Goal: Task Accomplishment & Management: Complete application form

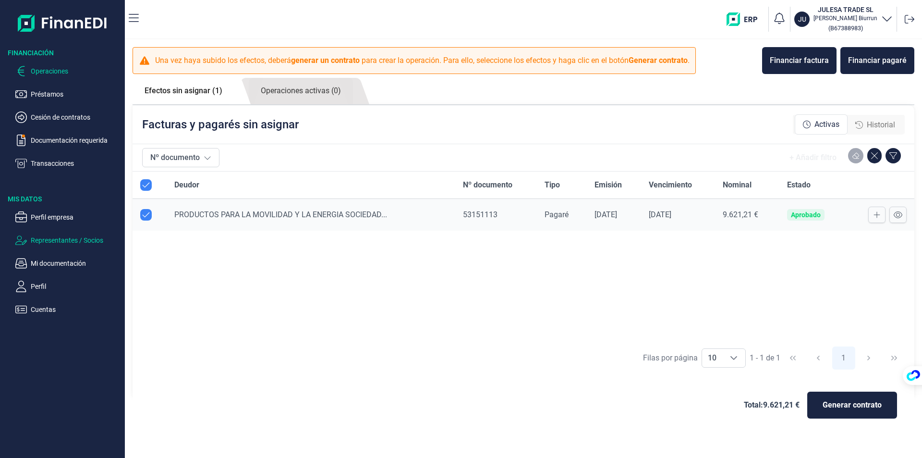
click at [71, 241] on p "Representantes / Socios" at bounding box center [76, 240] width 90 height 12
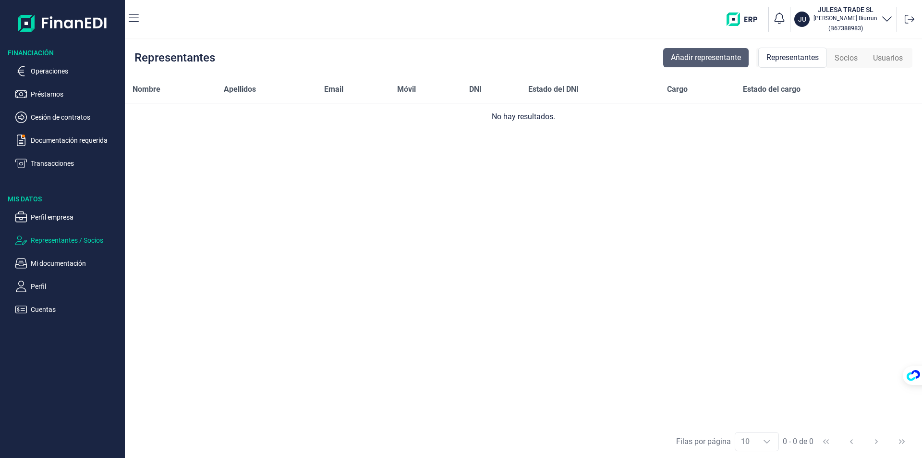
click at [711, 57] on span "Añadir representante" at bounding box center [706, 58] width 70 height 12
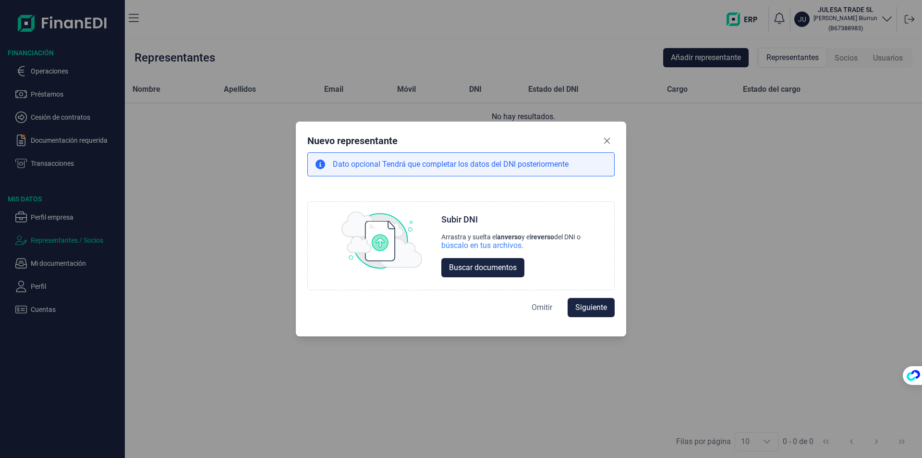
click at [538, 303] on span "Omitir" at bounding box center [542, 308] width 21 height 12
select select "ES"
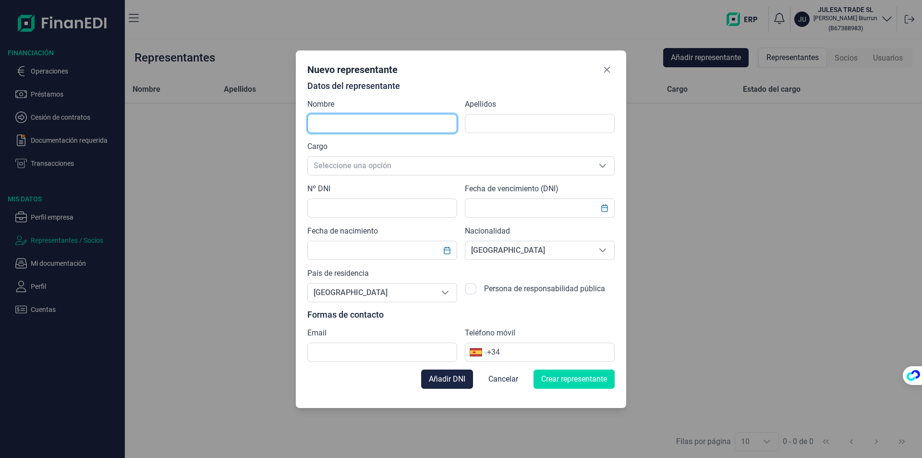
click at [351, 127] on input "text" at bounding box center [382, 123] width 150 height 19
type input "[PERSON_NAME]"
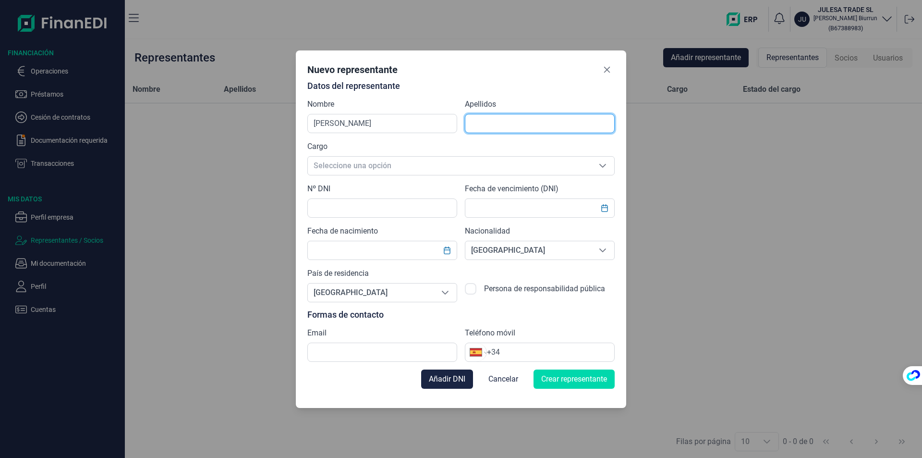
click at [486, 126] on input "text" at bounding box center [540, 123] width 150 height 19
type input "BIURRUN OSES"
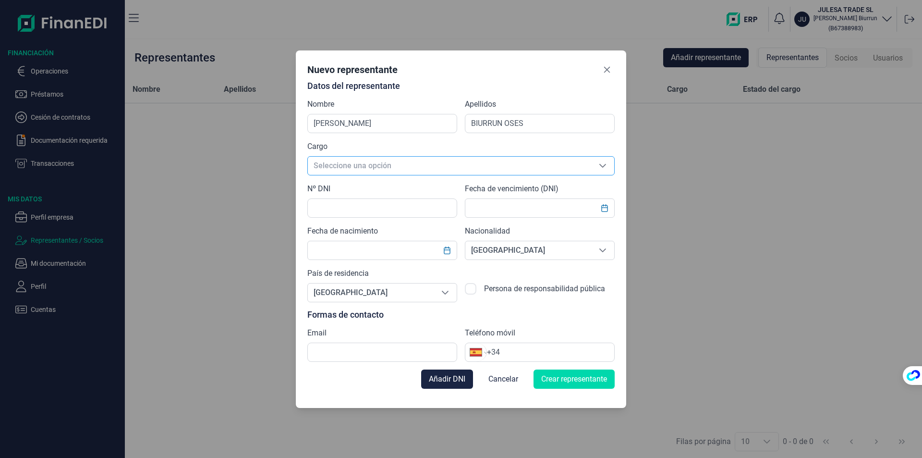
click at [331, 166] on span "Seleccione una opción" at bounding box center [449, 166] width 283 height 18
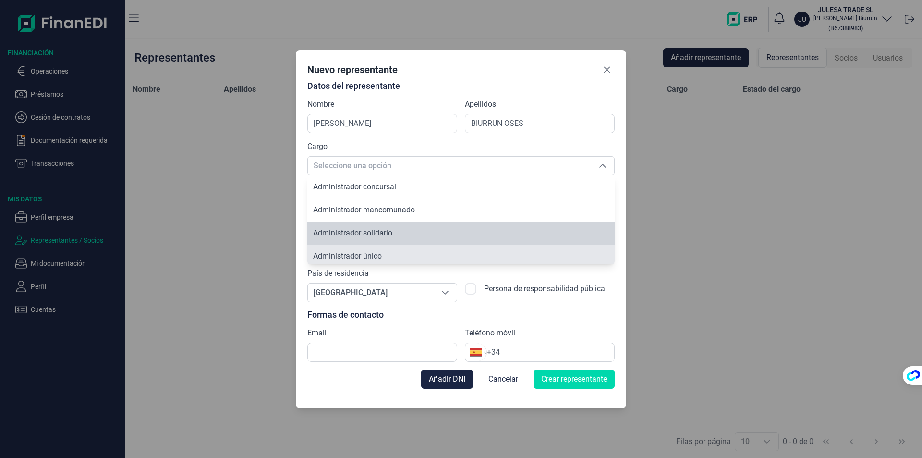
scroll to position [3, 0]
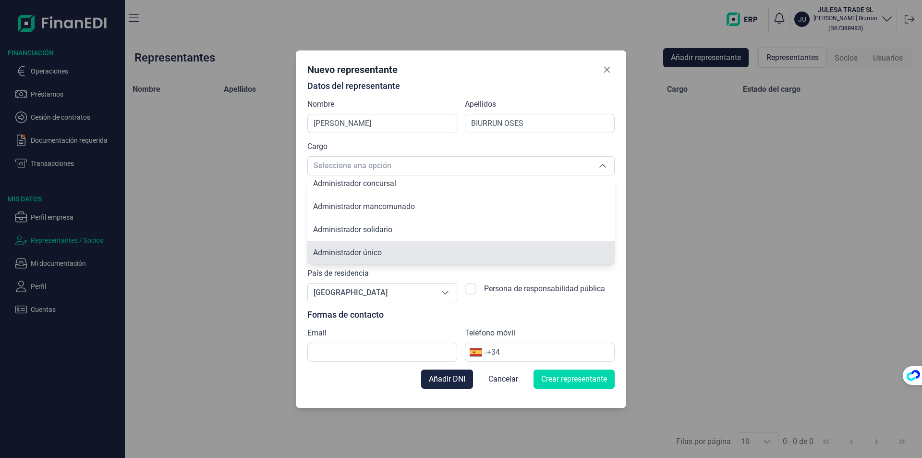
click at [333, 253] on span "Administrador único" at bounding box center [347, 252] width 69 height 9
type input "Administrador único"
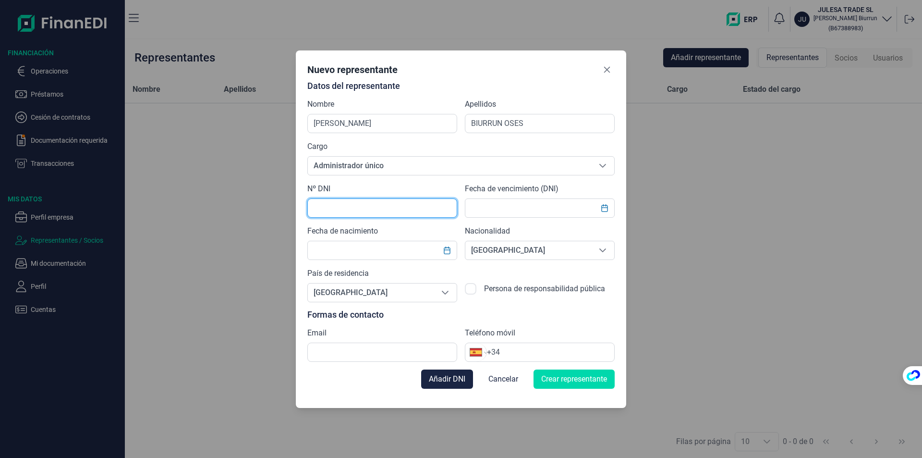
click at [326, 214] on input "text" at bounding box center [382, 207] width 150 height 19
type input "72650884W"
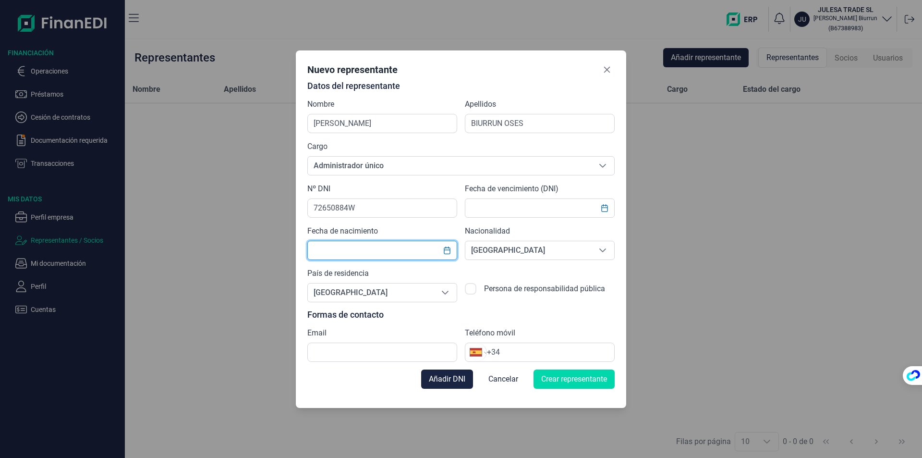
click at [343, 248] on input "text" at bounding box center [382, 250] width 150 height 19
type input "[DATE]"
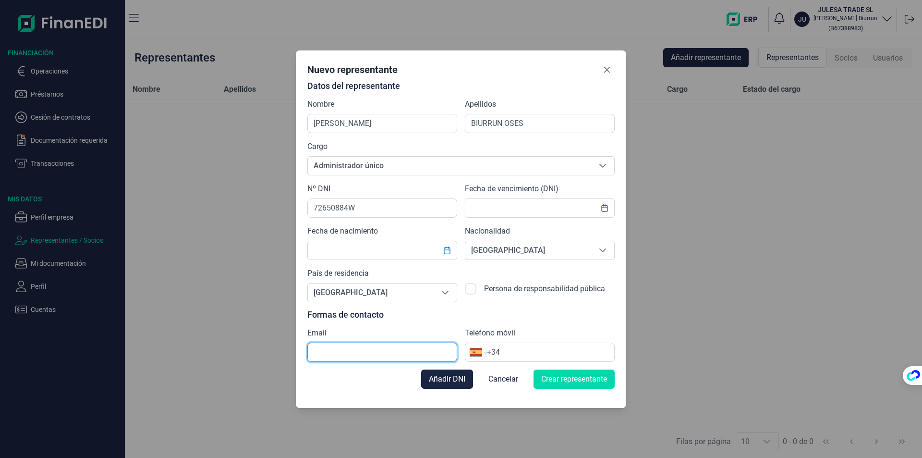
click at [341, 347] on input "text" at bounding box center [382, 351] width 150 height 19
type input "J"
type input "[EMAIL_ADDRESS][DOMAIN_NAME]"
click at [508, 352] on input "+34" at bounding box center [550, 352] width 127 height 12
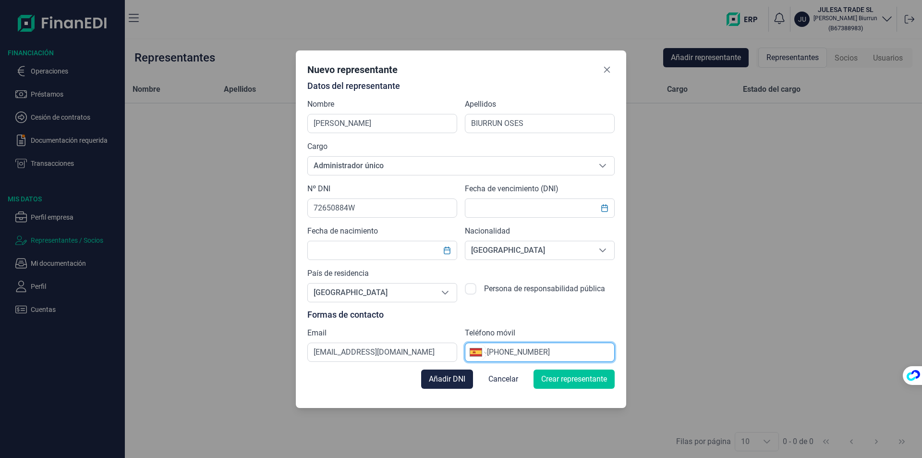
type input "[PHONE_NUMBER]"
click at [555, 377] on span "Crear representante" at bounding box center [574, 379] width 66 height 12
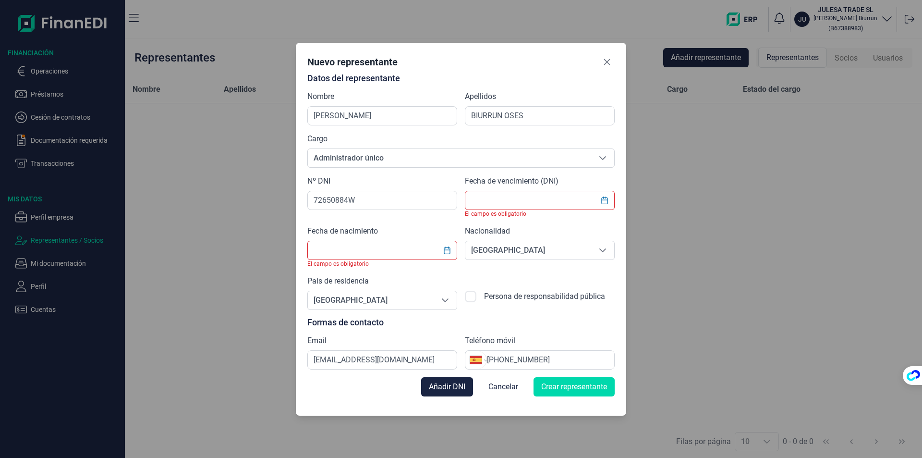
click at [323, 252] on input "text" at bounding box center [382, 250] width 150 height 19
type input "[DATE]"
click at [539, 276] on div "Persona de responsabilidad pública" at bounding box center [540, 292] width 150 height 35
click at [446, 248] on icon "Choose Date" at bounding box center [447, 250] width 6 height 8
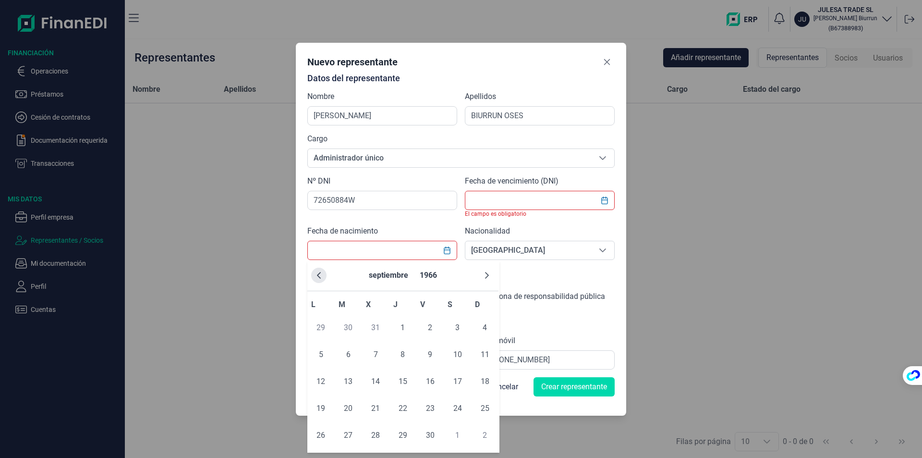
click at [320, 276] on icon "Previous Month" at bounding box center [319, 275] width 8 height 8
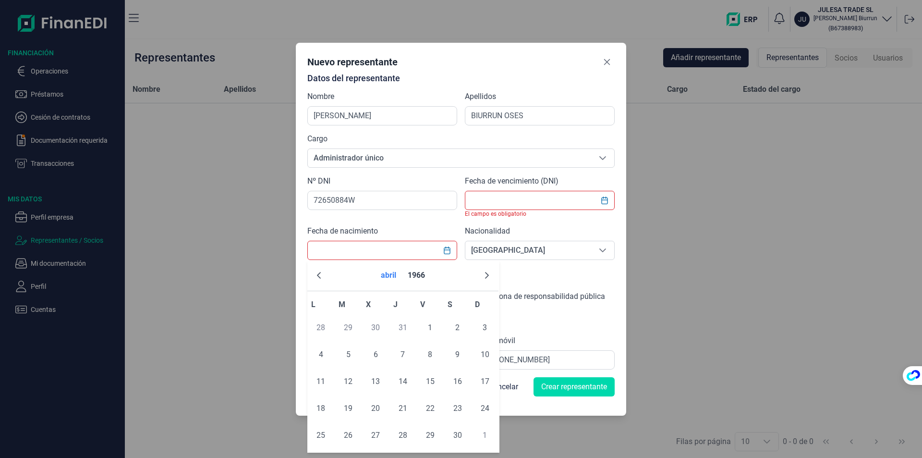
click at [399, 277] on button "abril" at bounding box center [388, 275] width 23 height 23
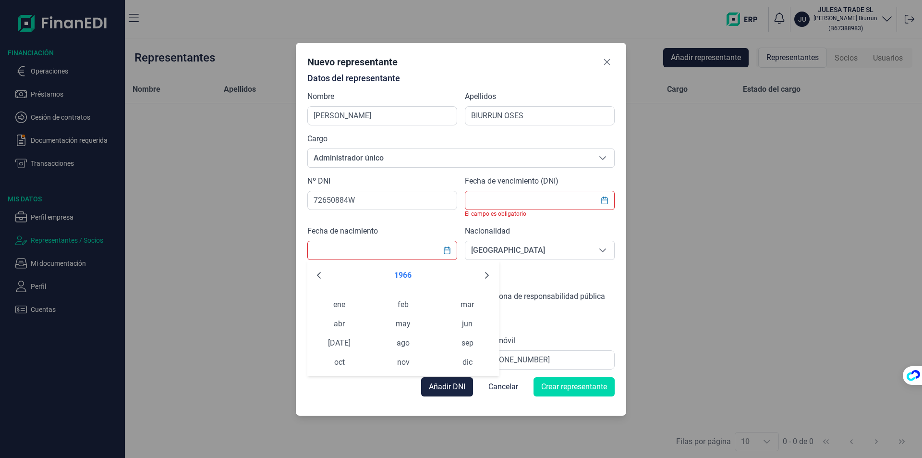
click at [404, 273] on button "1966" at bounding box center [403, 275] width 25 height 23
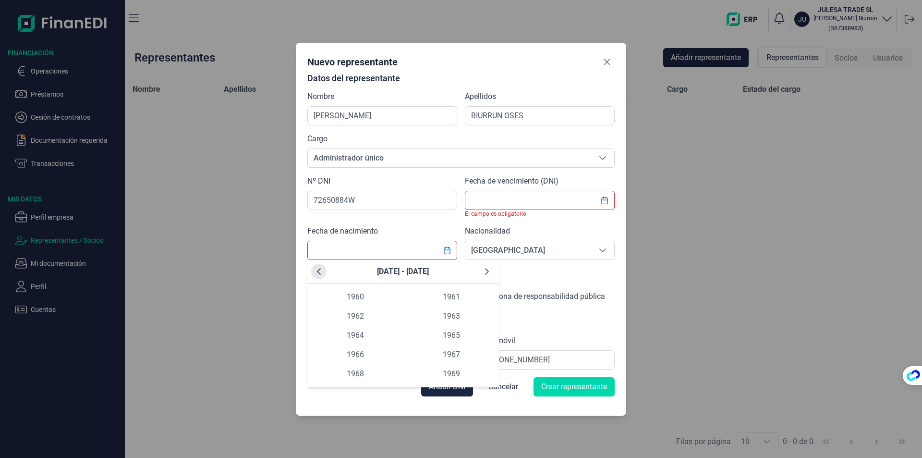
click at [319, 273] on icon "Previous Decade" at bounding box center [319, 272] width 8 height 8
click at [367, 350] on span "1946" at bounding box center [355, 354] width 96 height 19
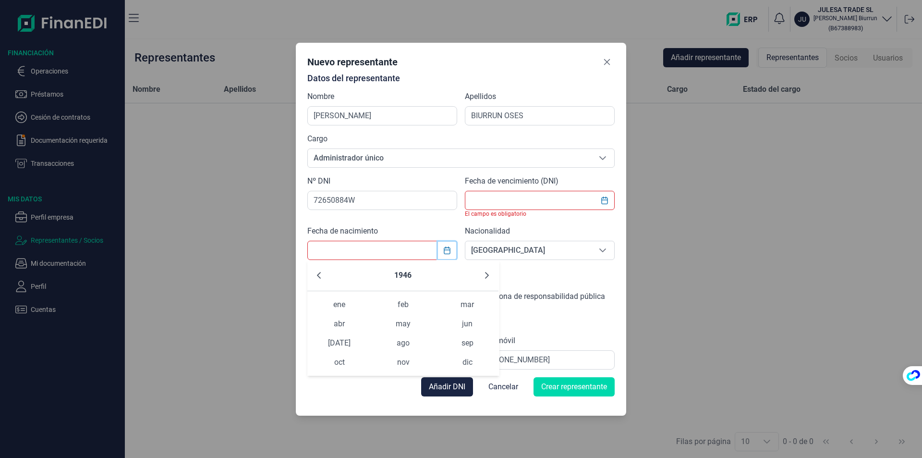
click at [446, 251] on icon "Choose Date" at bounding box center [447, 250] width 8 height 8
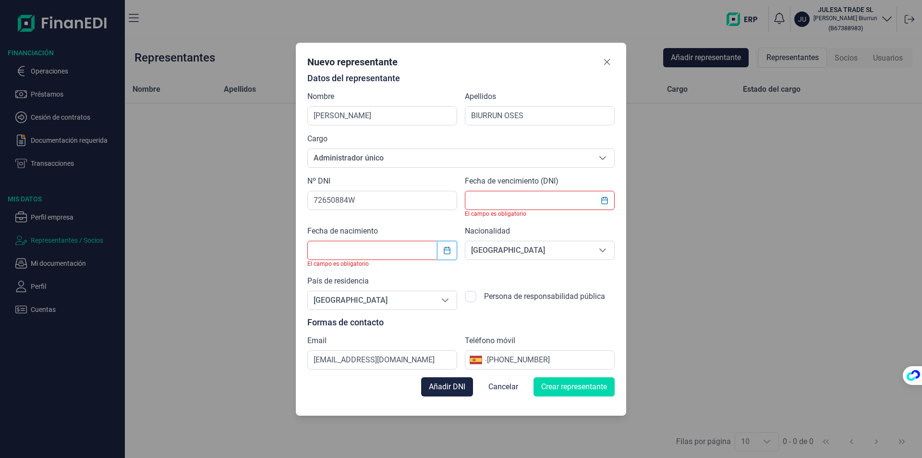
click at [446, 251] on icon "Choose Date" at bounding box center [447, 250] width 8 height 8
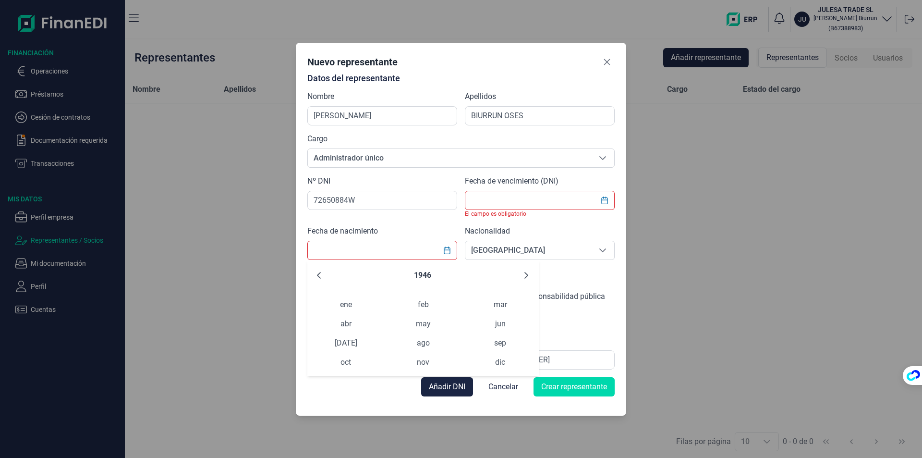
click at [247, 425] on div "Nuevo representante Datos del representante Nombre [PERSON_NAME] BIURRUN OSES C…" at bounding box center [461, 229] width 922 height 458
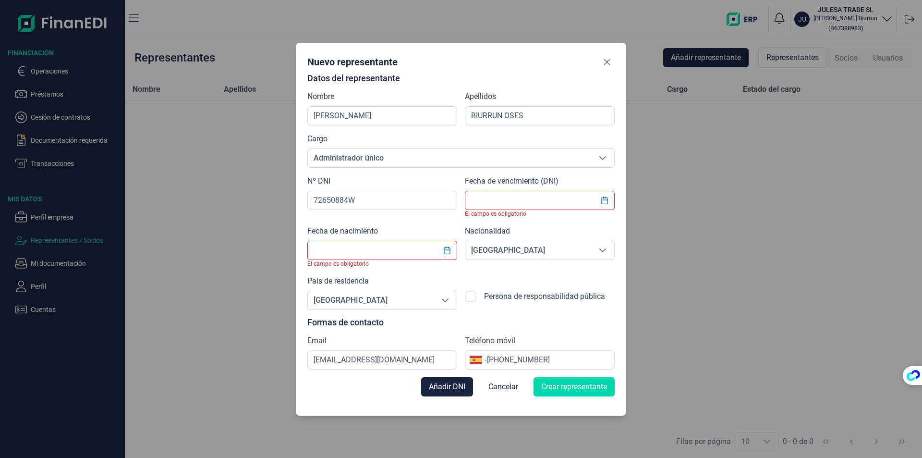
click at [347, 245] on input "text" at bounding box center [382, 250] width 150 height 19
click at [451, 249] on icon "Choose Date" at bounding box center [447, 250] width 8 height 8
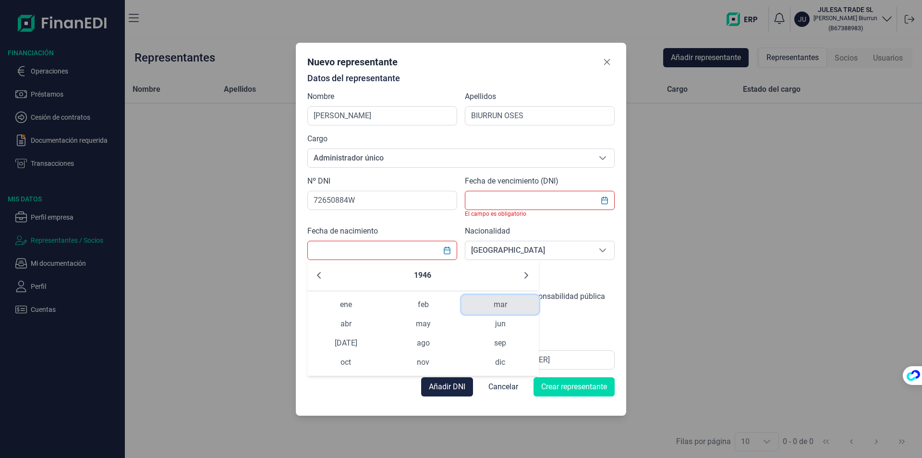
click at [502, 307] on span "mar" at bounding box center [500, 304] width 77 height 19
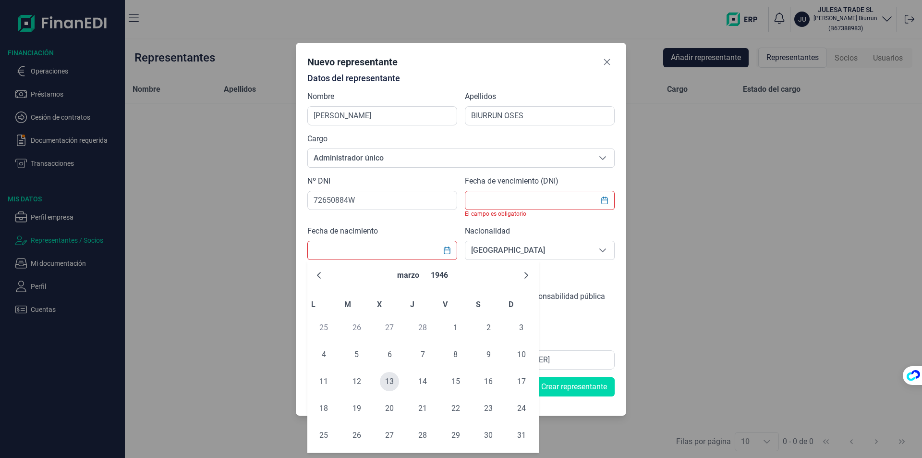
click at [395, 379] on span "13" at bounding box center [389, 381] width 19 height 19
type input "[DATE]"
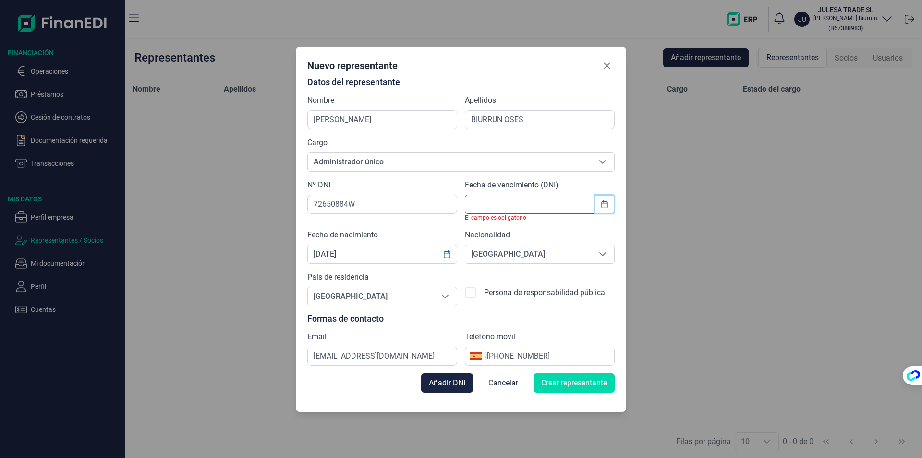
click at [601, 203] on icon "Choose Date" at bounding box center [605, 204] width 8 height 8
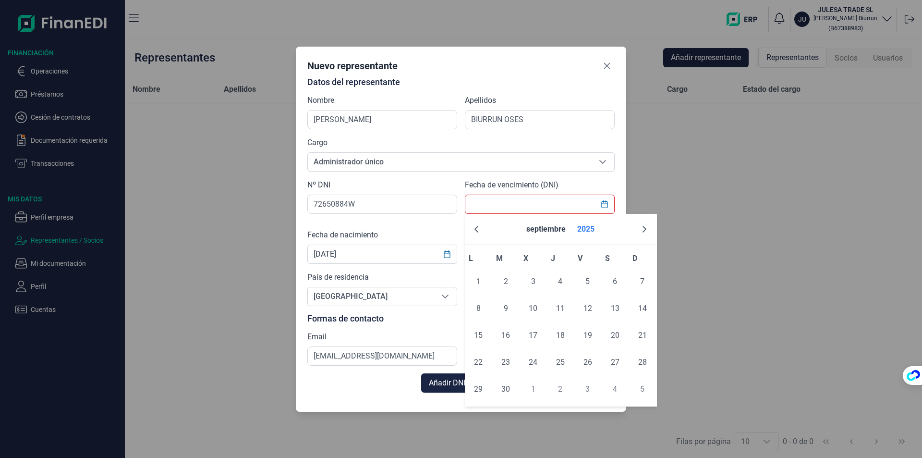
click at [580, 232] on button "2025" at bounding box center [586, 229] width 25 height 23
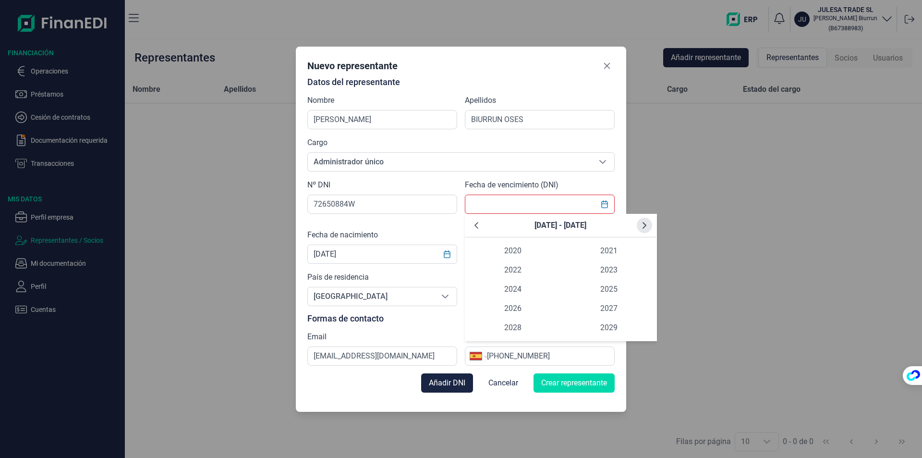
click at [643, 224] on icon "Next Decade" at bounding box center [645, 225] width 8 height 8
click at [644, 225] on icon "Next Decade" at bounding box center [645, 225] width 8 height 8
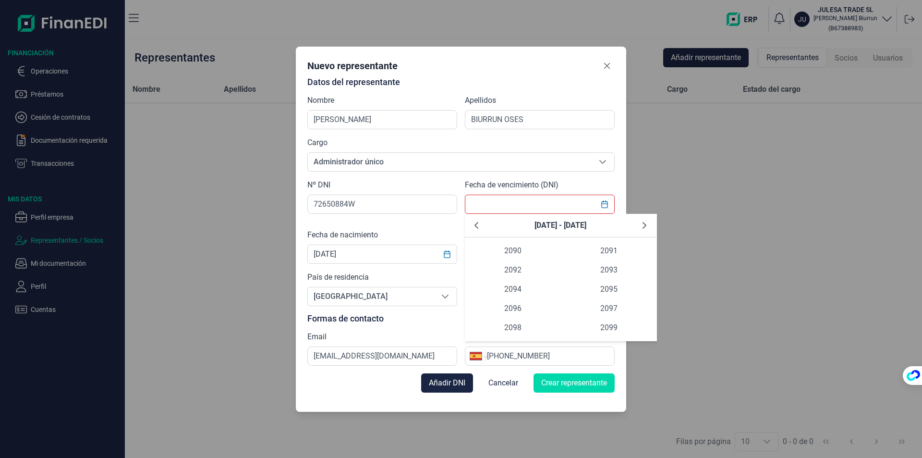
click at [644, 225] on icon "Next Decade" at bounding box center [645, 225] width 8 height 8
click at [645, 224] on icon "Next Decade" at bounding box center [645, 225] width 8 height 8
click at [646, 225] on icon "Next Decade" at bounding box center [645, 225] width 4 height 7
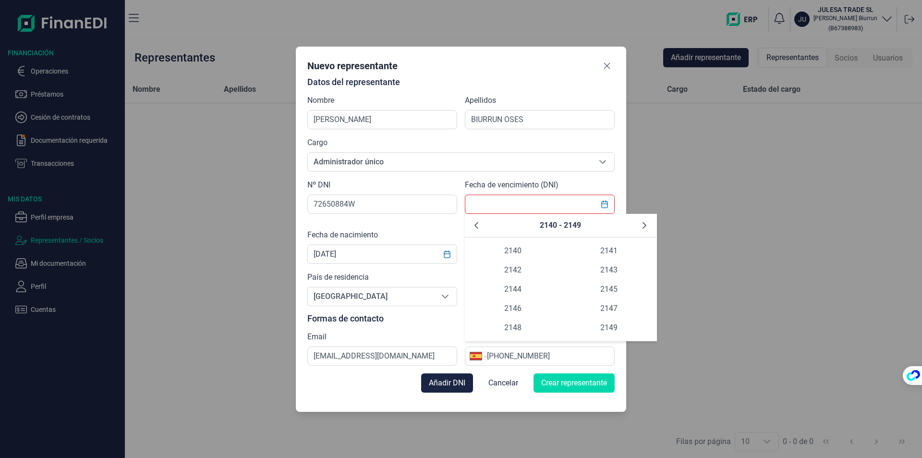
click at [646, 225] on icon "Next Decade" at bounding box center [645, 225] width 4 height 7
click at [647, 225] on icon "Next Decade" at bounding box center [645, 225] width 8 height 8
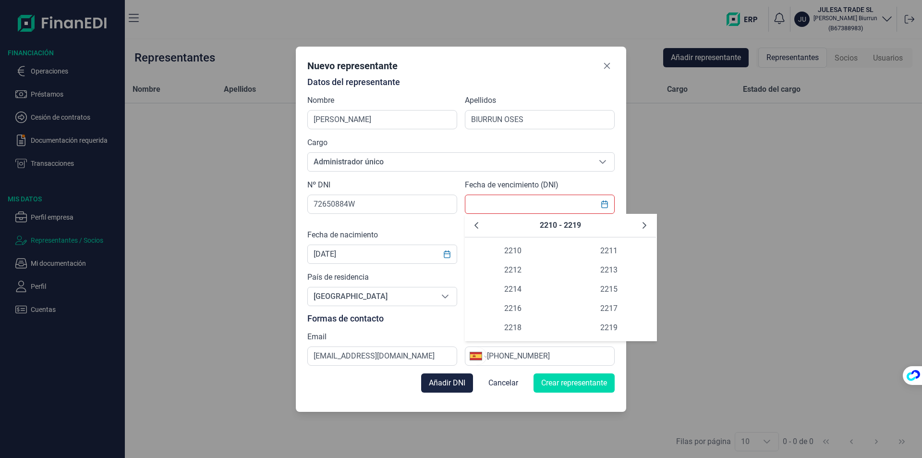
click at [647, 225] on icon "Next Decade" at bounding box center [645, 225] width 8 height 8
click at [647, 223] on icon "Next Decade" at bounding box center [645, 225] width 8 height 8
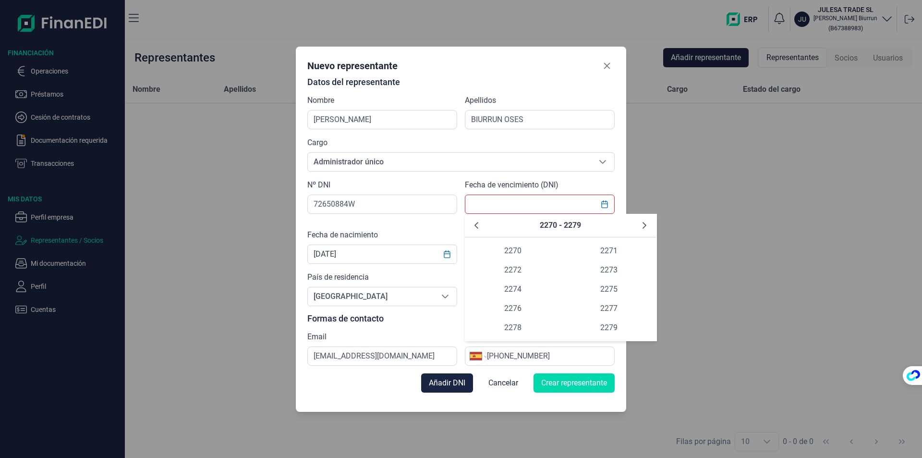
click at [647, 223] on icon "Next Decade" at bounding box center [645, 225] width 8 height 8
click at [647, 222] on icon "Next Decade" at bounding box center [645, 225] width 8 height 8
click at [648, 222] on icon "Next Decade" at bounding box center [645, 225] width 8 height 8
click at [648, 221] on icon "Next Decade" at bounding box center [645, 225] width 8 height 8
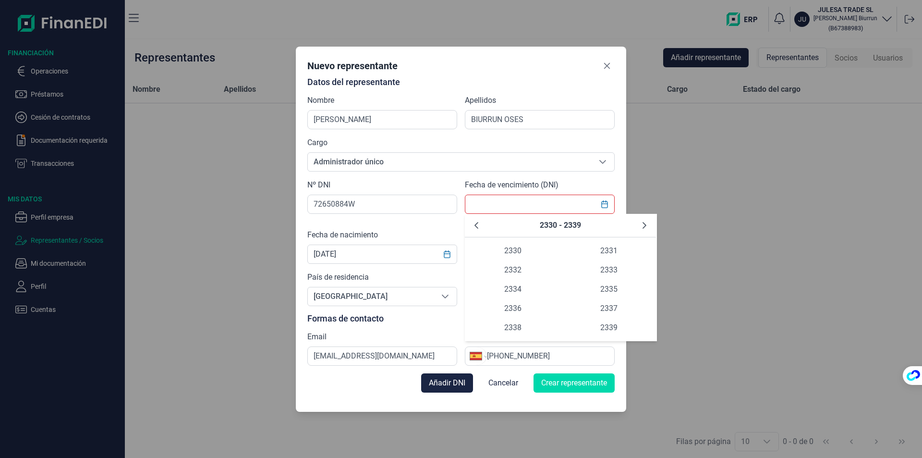
click at [648, 221] on icon "Next Decade" at bounding box center [645, 225] width 8 height 8
click at [649, 220] on button "Next Decade" at bounding box center [644, 225] width 15 height 15
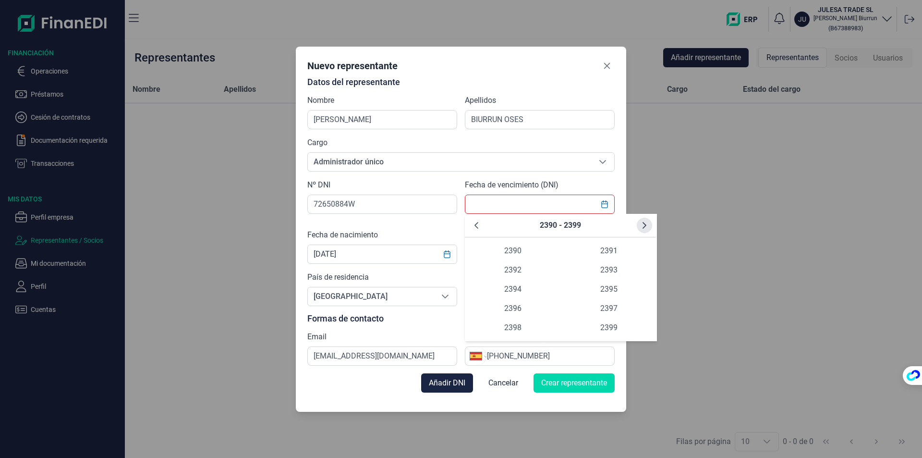
click at [650, 220] on button "Next Decade" at bounding box center [644, 225] width 15 height 15
click at [479, 226] on icon "Previous Decade" at bounding box center [477, 225] width 8 height 8
click at [482, 226] on button "Previous Decade" at bounding box center [476, 225] width 15 height 15
click at [483, 226] on button "Previous Decade" at bounding box center [476, 225] width 15 height 15
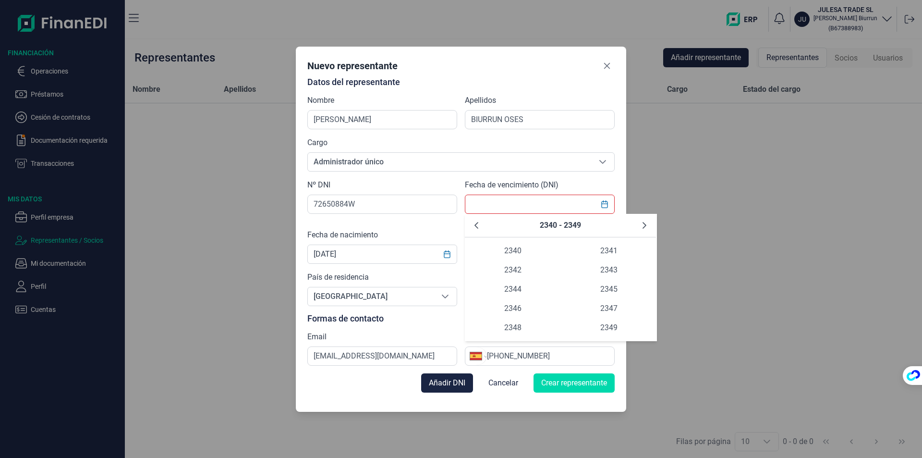
click at [483, 226] on button "Previous Decade" at bounding box center [476, 225] width 15 height 15
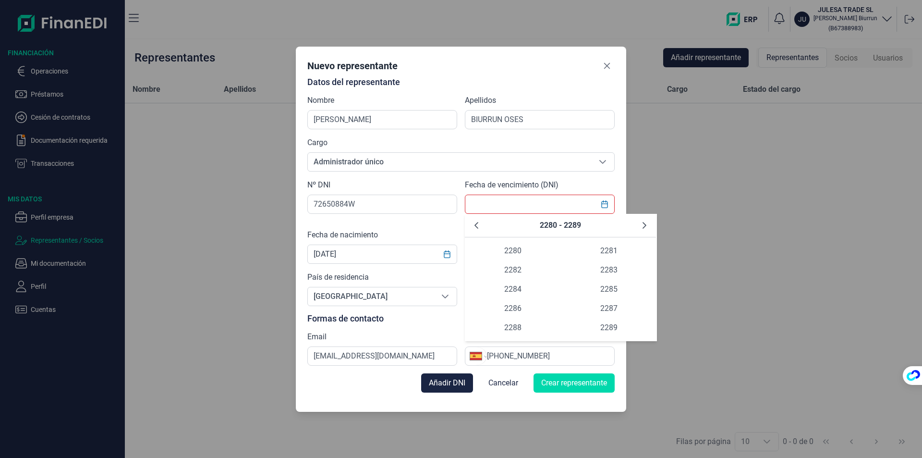
click at [483, 226] on button "Previous Decade" at bounding box center [476, 225] width 15 height 15
click at [479, 225] on icon "Previous Decade" at bounding box center [477, 225] width 8 height 8
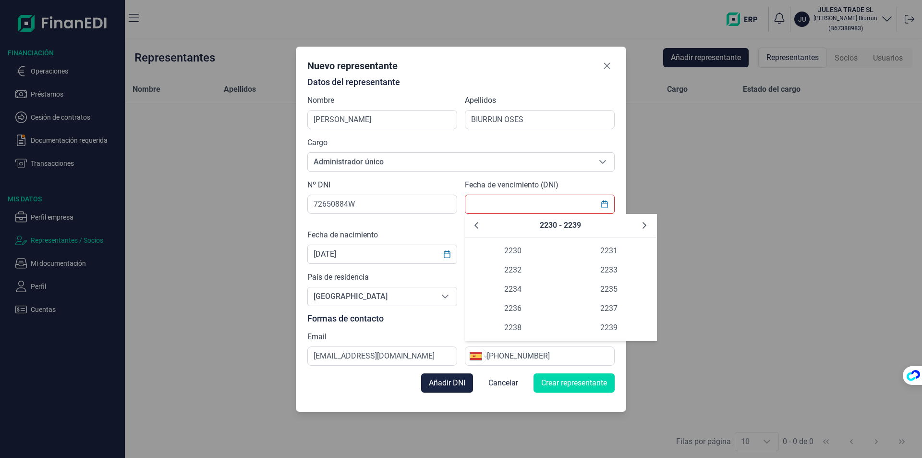
click at [479, 225] on icon "Previous Decade" at bounding box center [477, 225] width 8 height 8
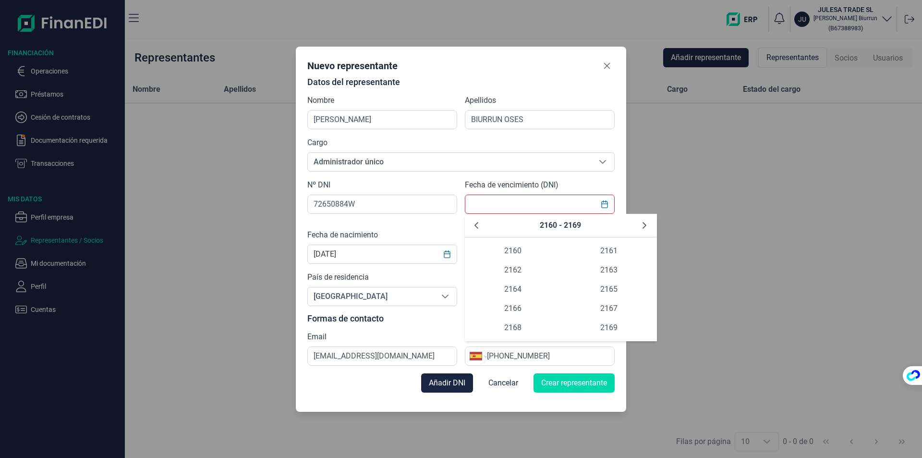
click at [479, 225] on icon "Previous Decade" at bounding box center [477, 225] width 8 height 8
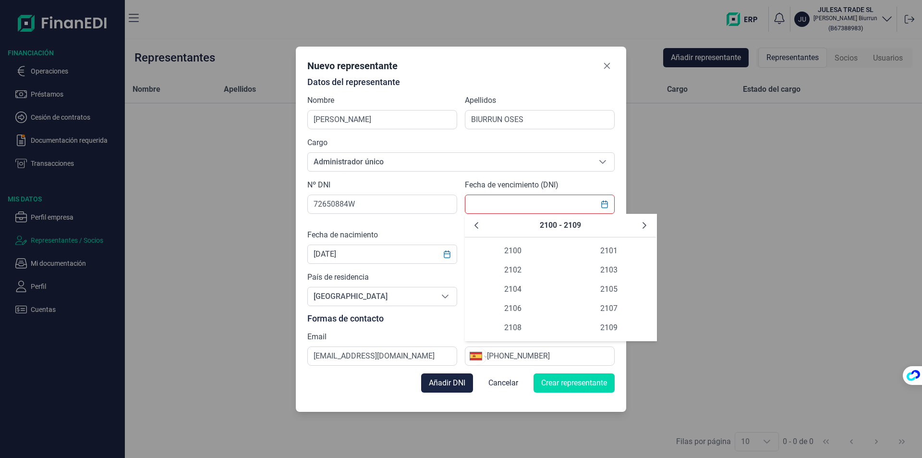
click at [479, 225] on icon "Previous Decade" at bounding box center [477, 225] width 8 height 8
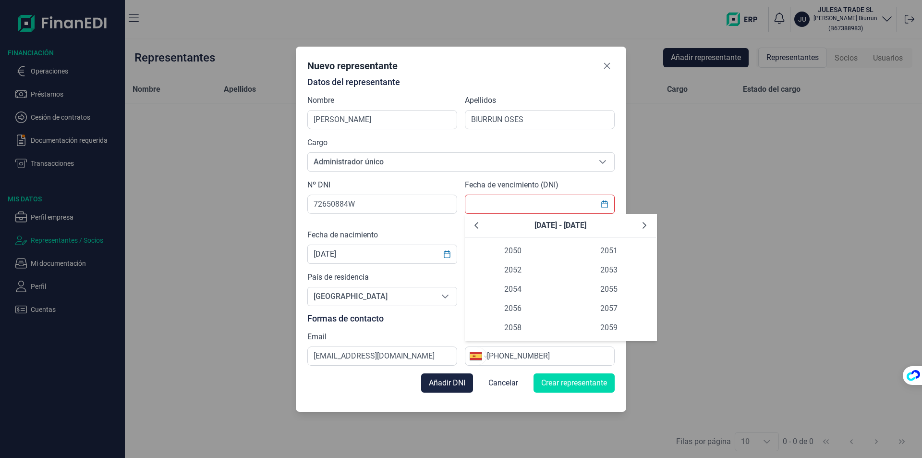
click at [479, 225] on icon "Previous Decade" at bounding box center [477, 225] width 8 height 8
click at [478, 225] on icon "Previous Decade" at bounding box center [477, 225] width 8 height 8
click at [641, 225] on icon "Next Decade" at bounding box center [645, 225] width 8 height 8
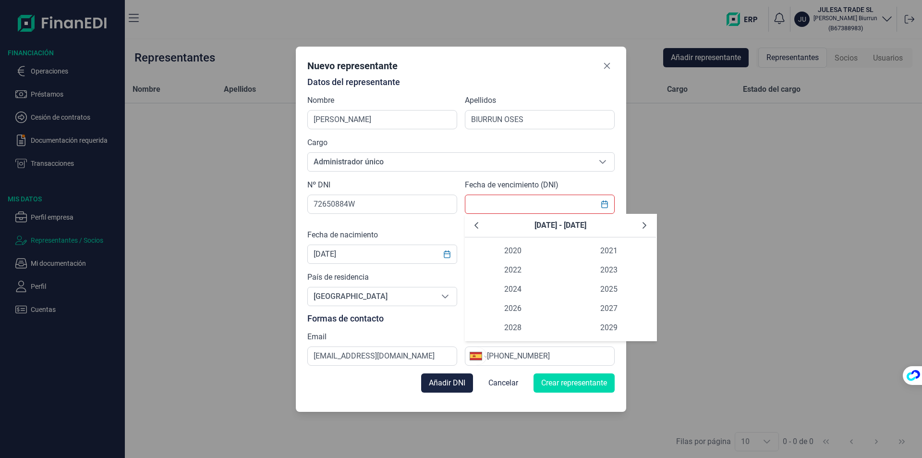
click at [641, 225] on icon "Next Decade" at bounding box center [645, 225] width 8 height 8
click at [643, 224] on icon "Next Decade" at bounding box center [645, 225] width 8 height 8
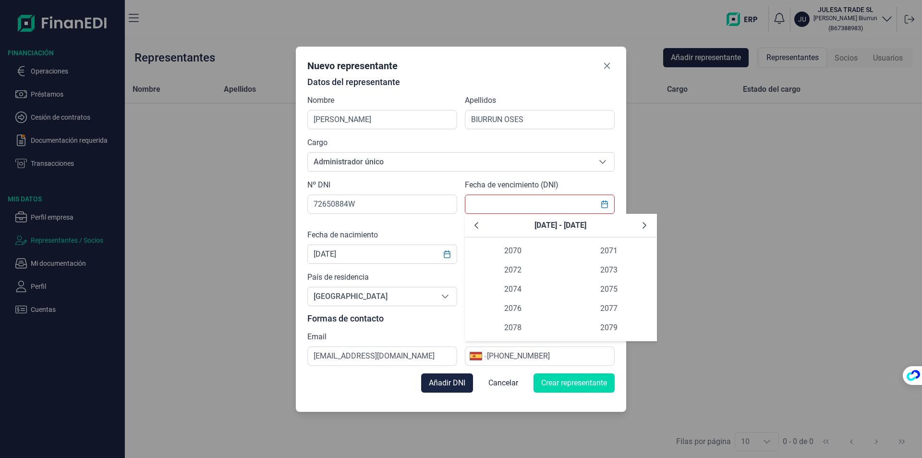
click at [494, 198] on input "text" at bounding box center [540, 204] width 150 height 19
click at [521, 247] on span "2070" at bounding box center [513, 250] width 96 height 19
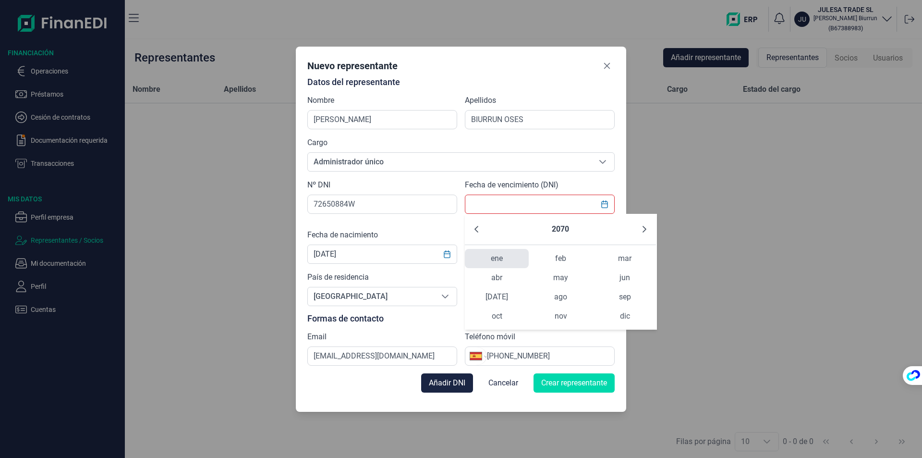
click at [493, 258] on span "ene" at bounding box center [497, 258] width 64 height 19
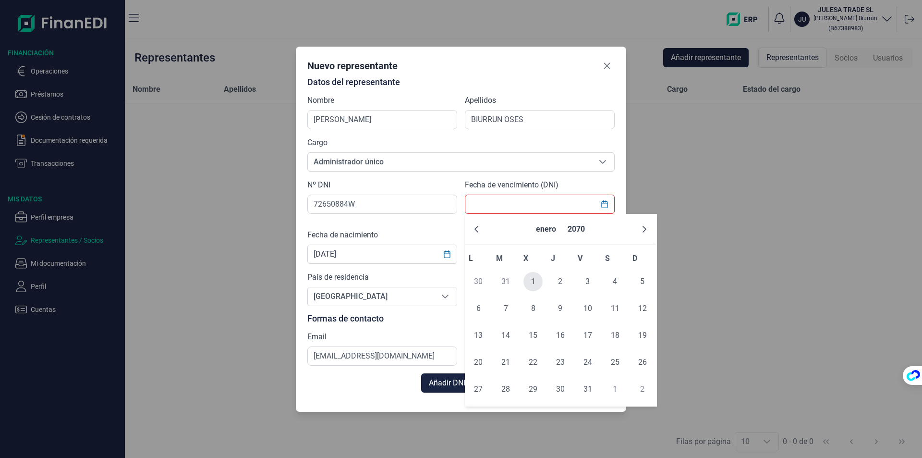
click at [531, 276] on span "1" at bounding box center [533, 281] width 19 height 19
type input "[DATE]"
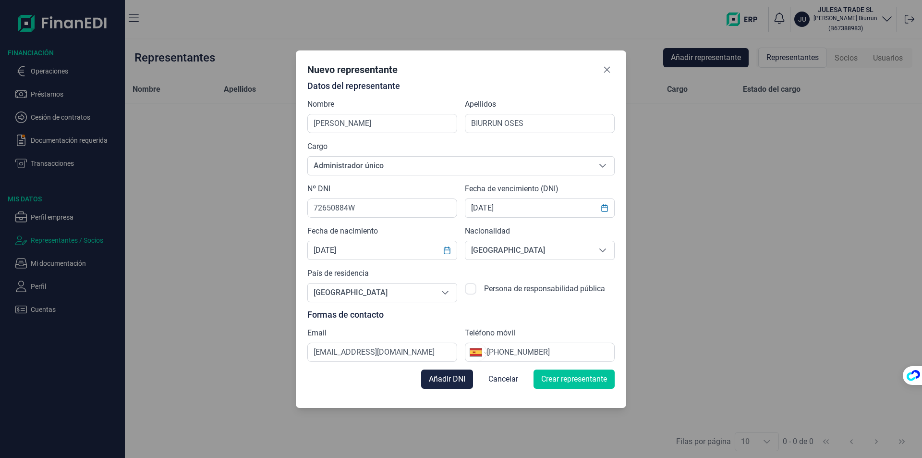
click at [558, 378] on span "Crear representante" at bounding box center [574, 379] width 66 height 12
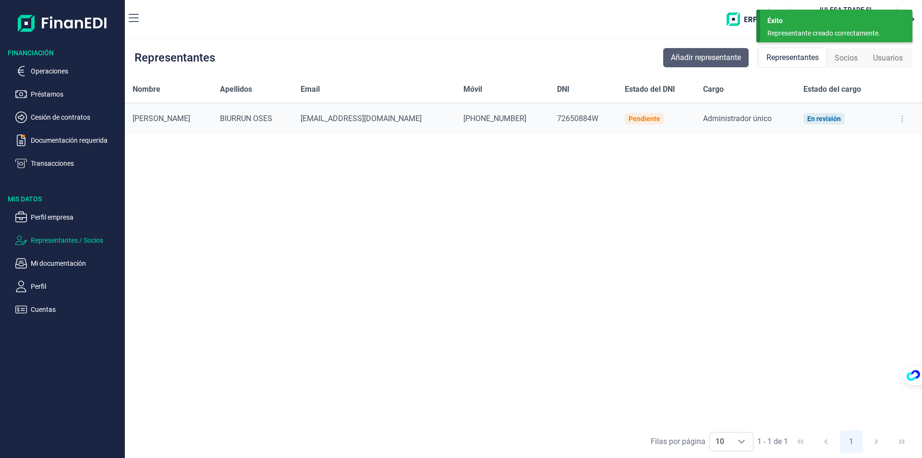
click at [702, 56] on span "Añadir representante" at bounding box center [706, 58] width 70 height 12
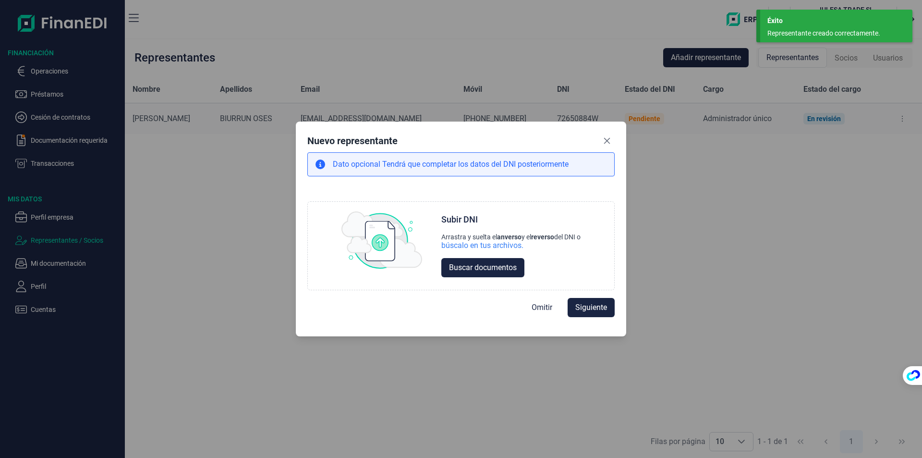
click at [604, 138] on icon "Close" at bounding box center [607, 140] width 6 height 6
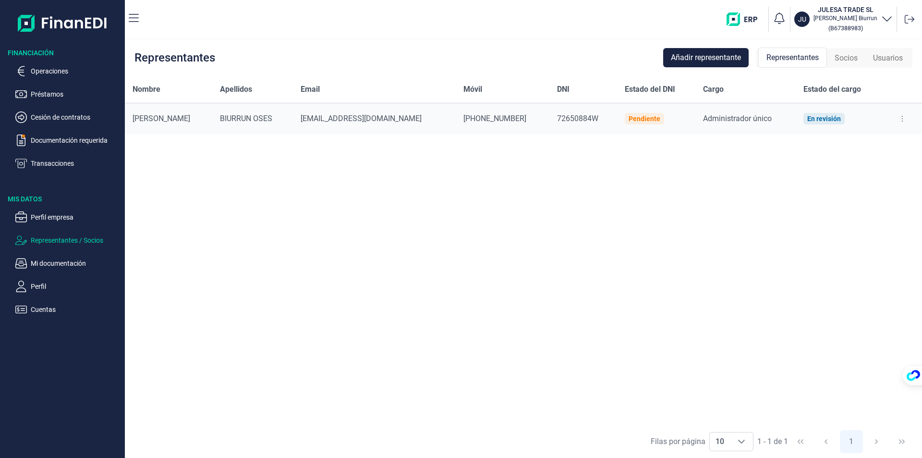
click at [241, 119] on span "BIURRUN OSES" at bounding box center [246, 118] width 52 height 9
click at [71, 243] on p "Representantes / Socios" at bounding box center [76, 240] width 90 height 12
click at [629, 121] on div "Pendiente" at bounding box center [645, 119] width 32 height 8
click at [54, 238] on p "Representantes / Socios" at bounding box center [76, 240] width 90 height 12
click at [145, 113] on div "[PERSON_NAME]" at bounding box center [169, 119] width 72 height 12
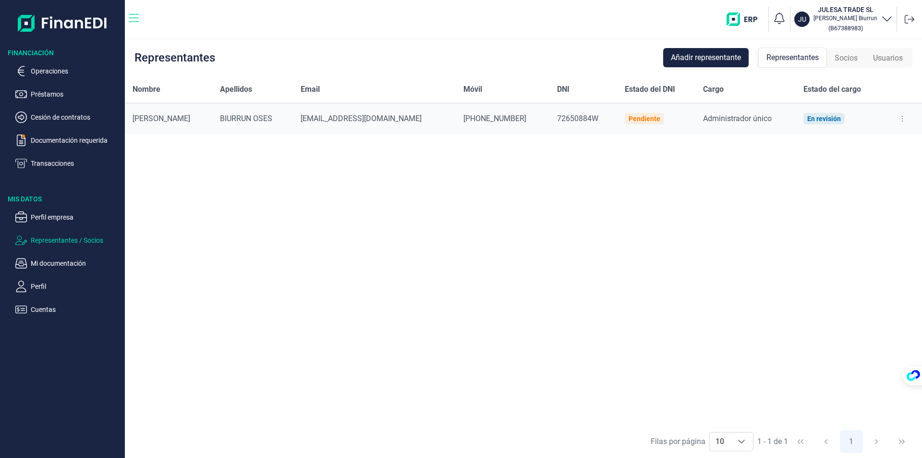
click at [133, 17] on icon "button" at bounding box center [134, 18] width 10 height 12
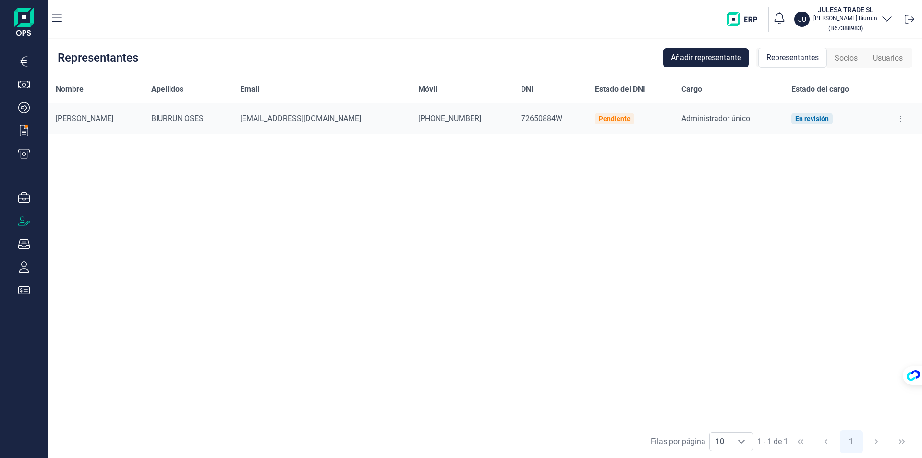
click at [380, 237] on div "Nombre Apellidos Email Móvil DNI Estado del DNI Cargo Estado del cargo [PERSON_…" at bounding box center [485, 250] width 874 height 349
click at [800, 117] on div "En revisión" at bounding box center [812, 119] width 34 height 8
click at [685, 121] on span "Administrador único" at bounding box center [716, 118] width 69 height 9
click at [599, 116] on div "Pendiente" at bounding box center [615, 119] width 32 height 8
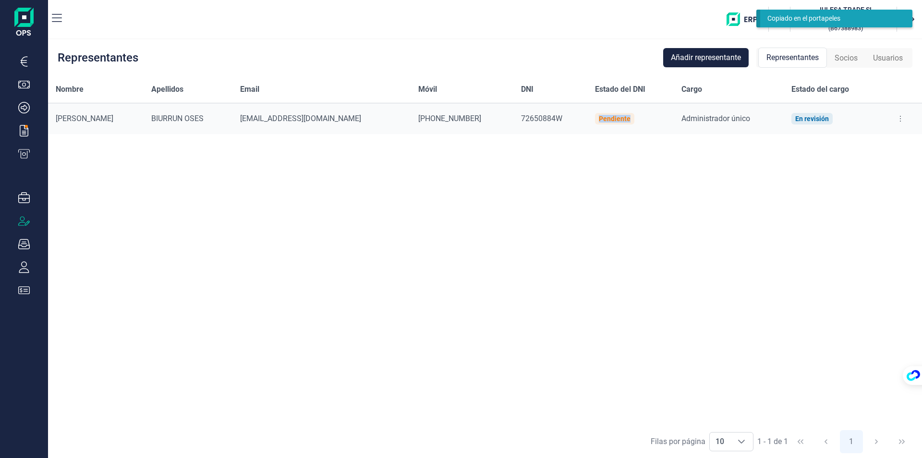
click at [599, 116] on div "Pendiente" at bounding box center [615, 119] width 32 height 8
click at [418, 114] on div "[PHONE_NUMBER]" at bounding box center [461, 119] width 87 height 12
click at [219, 111] on td "BIURRUN OSES" at bounding box center [188, 118] width 89 height 31
click at [152, 115] on span "BIURRUN OSES" at bounding box center [177, 118] width 52 height 9
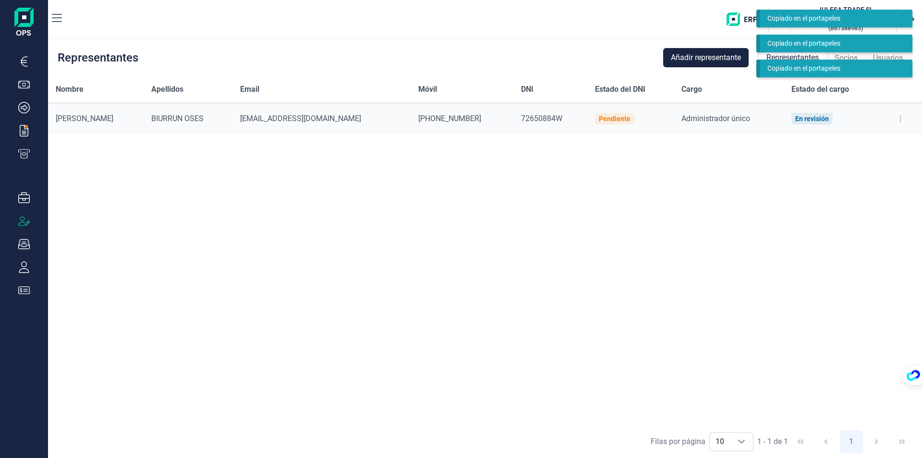
click at [757, 154] on div "Nombre Apellidos Email Móvil DNI Estado del DNI Cargo Estado del cargo [PERSON_…" at bounding box center [485, 250] width 874 height 349
click at [879, 135] on div "Nombre Apellidos Email Móvil DNI Estado del DNI Cargo Estado del cargo [PERSON_…" at bounding box center [485, 250] width 874 height 349
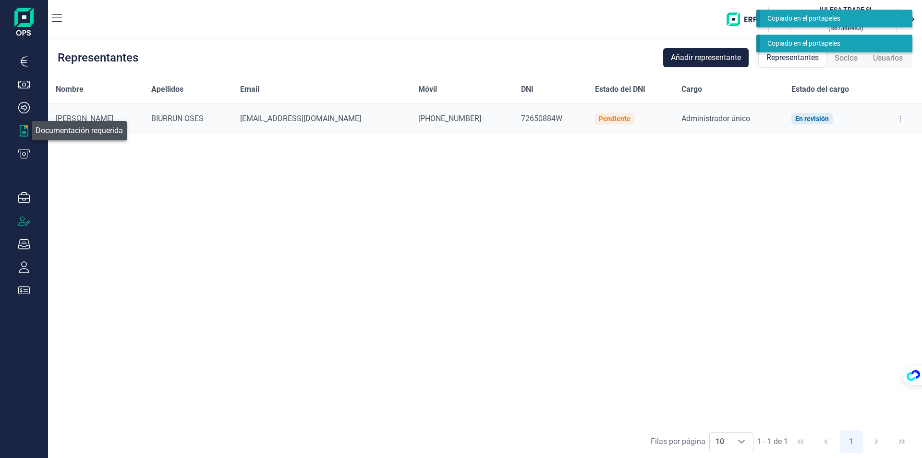
click at [22, 131] on icon "button" at bounding box center [24, 131] width 9 height 12
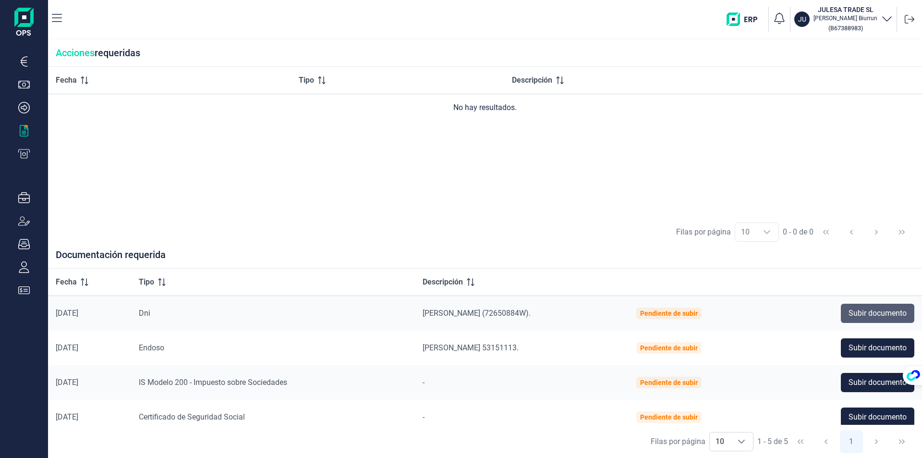
click at [877, 309] on span "Subir documento" at bounding box center [878, 313] width 58 height 12
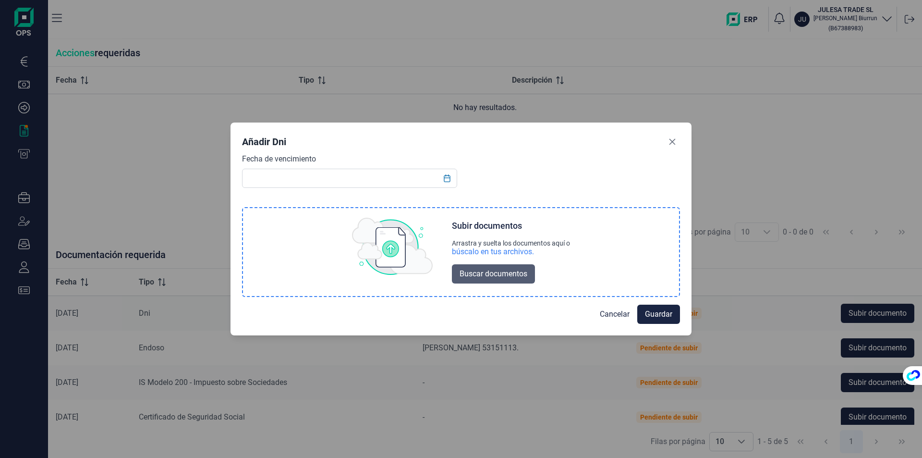
click at [500, 269] on span "Buscar documentos" at bounding box center [494, 274] width 68 height 12
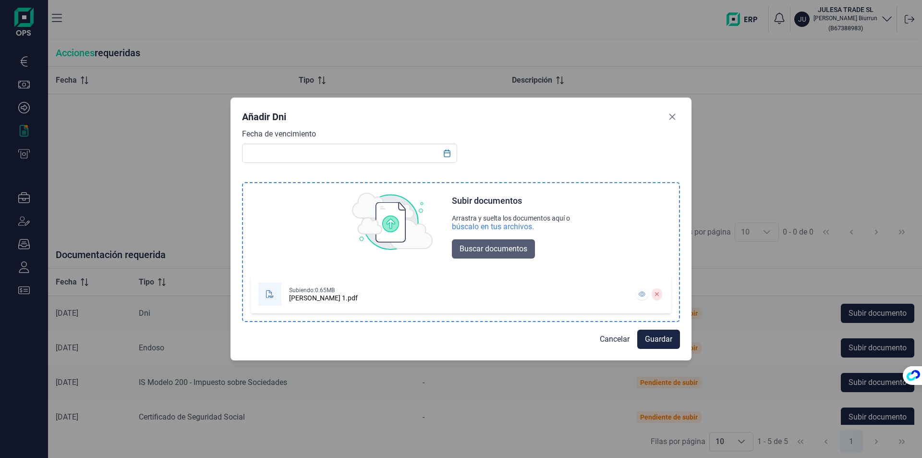
click at [484, 245] on span "Buscar documentos" at bounding box center [494, 249] width 68 height 12
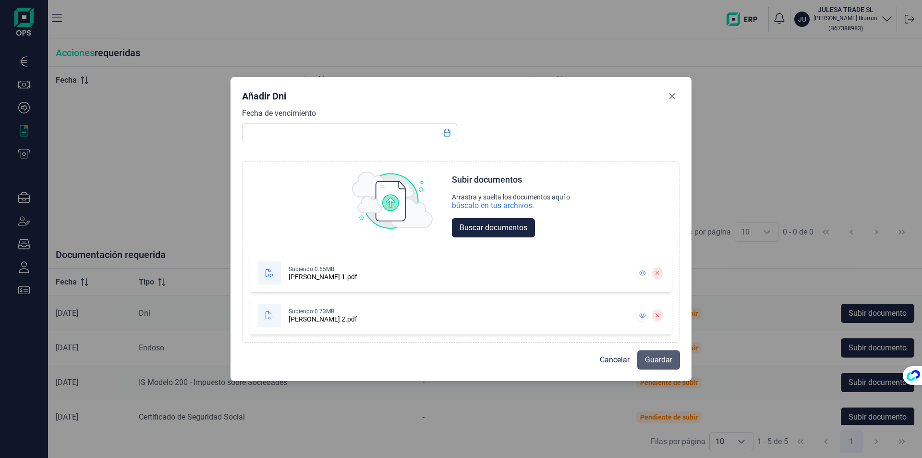
click at [669, 360] on span "Guardar" at bounding box center [658, 360] width 27 height 12
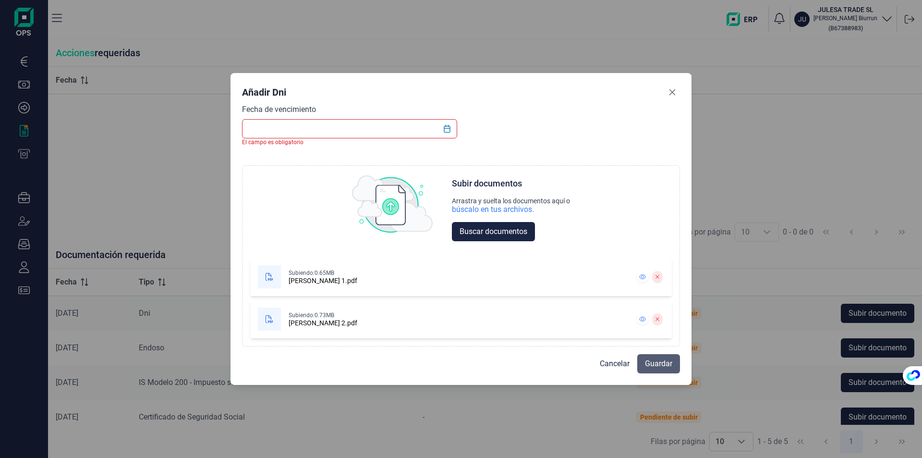
click at [659, 361] on span "Guardar" at bounding box center [658, 364] width 27 height 12
click at [264, 123] on input "text" at bounding box center [349, 128] width 215 height 19
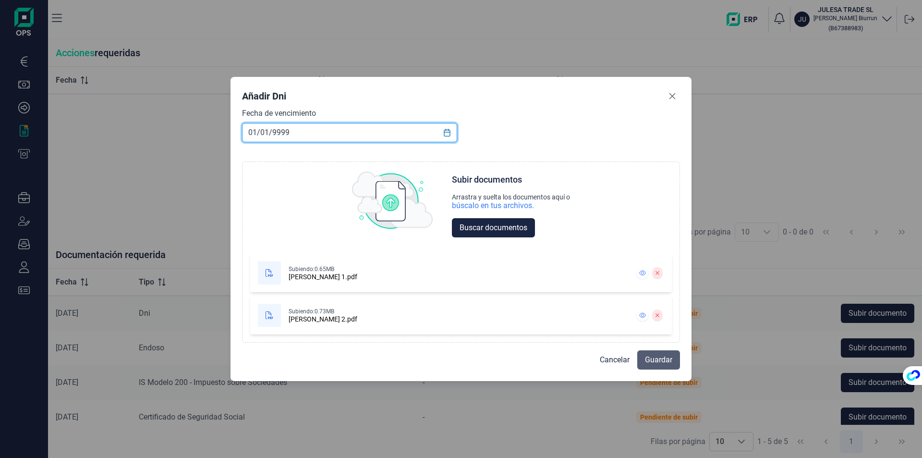
type input "01/01/9999"
click at [661, 357] on span "Guardar" at bounding box center [658, 360] width 27 height 12
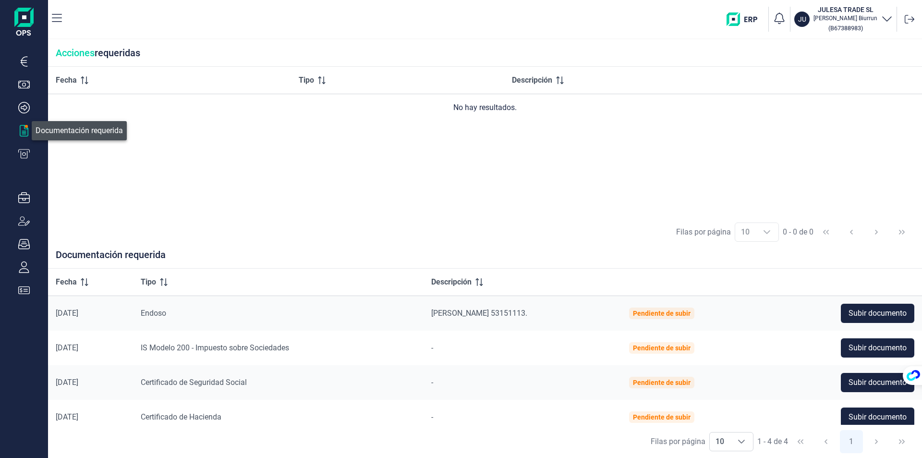
click at [24, 134] on icon "button" at bounding box center [24, 131] width 9 height 12
click at [25, 241] on icon "button" at bounding box center [24, 244] width 12 height 12
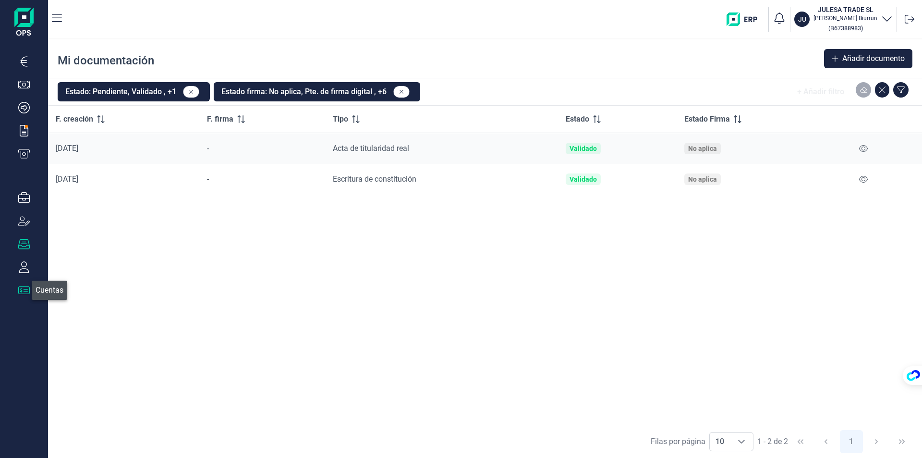
click at [27, 292] on icon "button" at bounding box center [24, 290] width 12 height 12
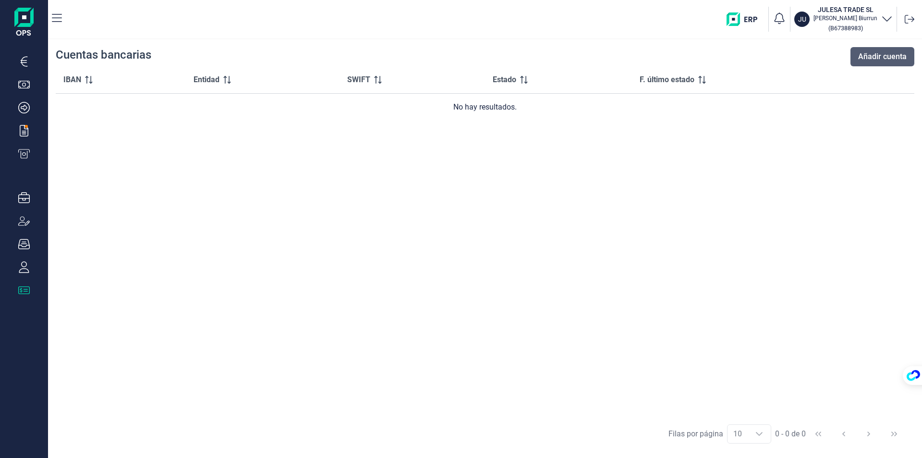
click at [894, 51] on span "Añadir cuenta" at bounding box center [882, 57] width 49 height 12
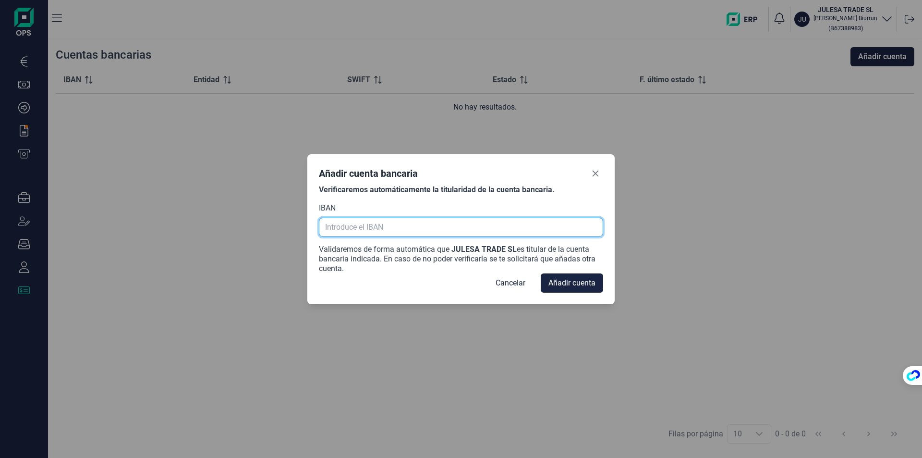
click at [368, 226] on input "text" at bounding box center [461, 227] width 284 height 19
paste input "[FINANCIAL_ID]"
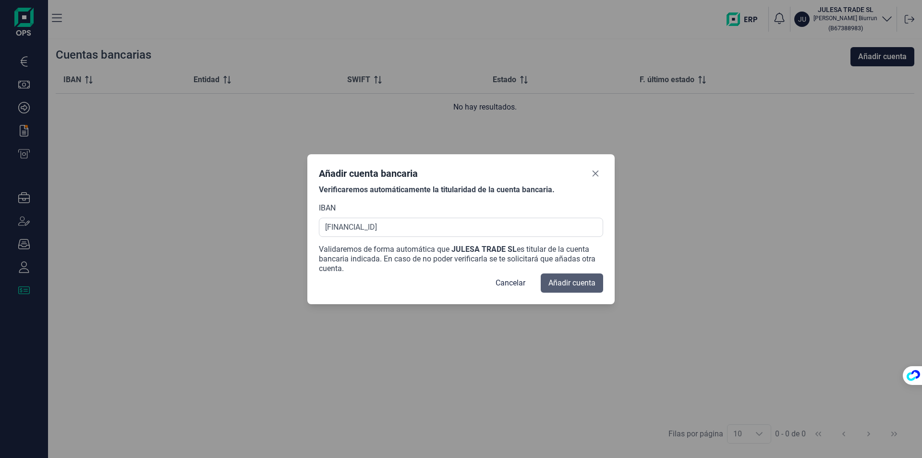
type input "[FINANCIAL_ID]"
click at [549, 283] on span "Añadir cuenta" at bounding box center [572, 283] width 47 height 12
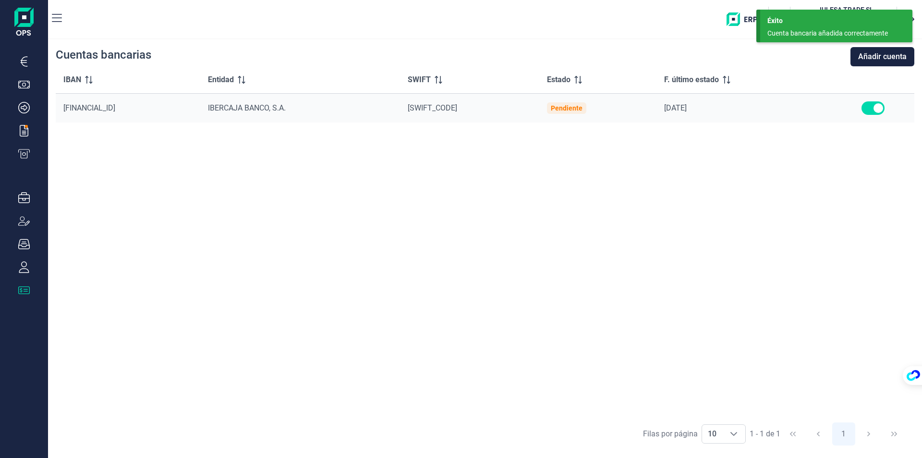
click at [347, 178] on div "IBAN Entidad SWIFT Estado F. último estado [FINANCIAL_ID] IBERCAJA BANCO, S.A. …" at bounding box center [485, 241] width 859 height 351
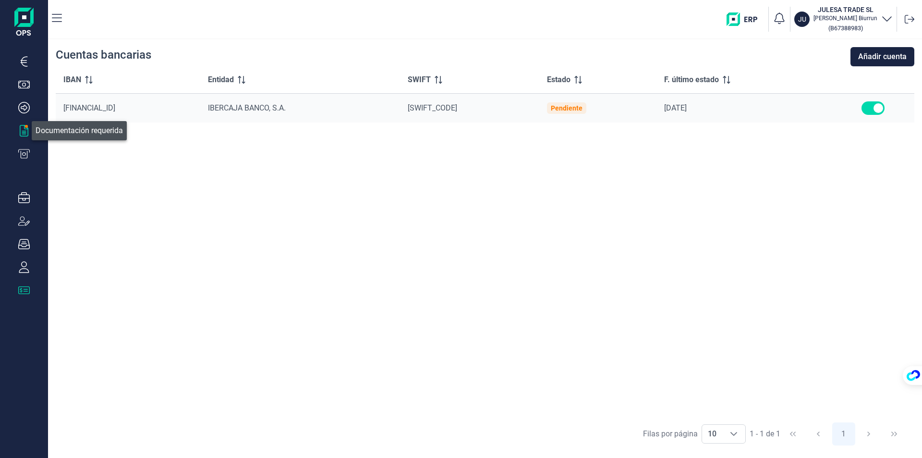
click at [25, 128] on div "button" at bounding box center [24, 131] width 12 height 12
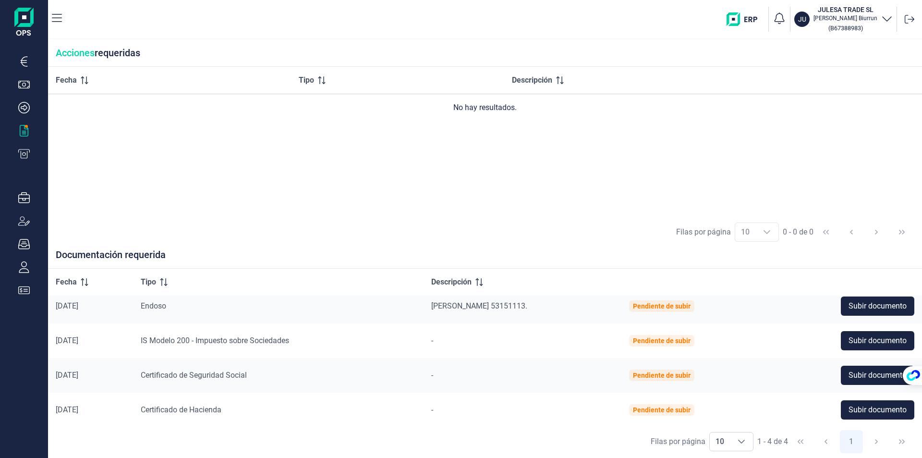
scroll to position [9, 0]
